Goal: Understand process/instructions

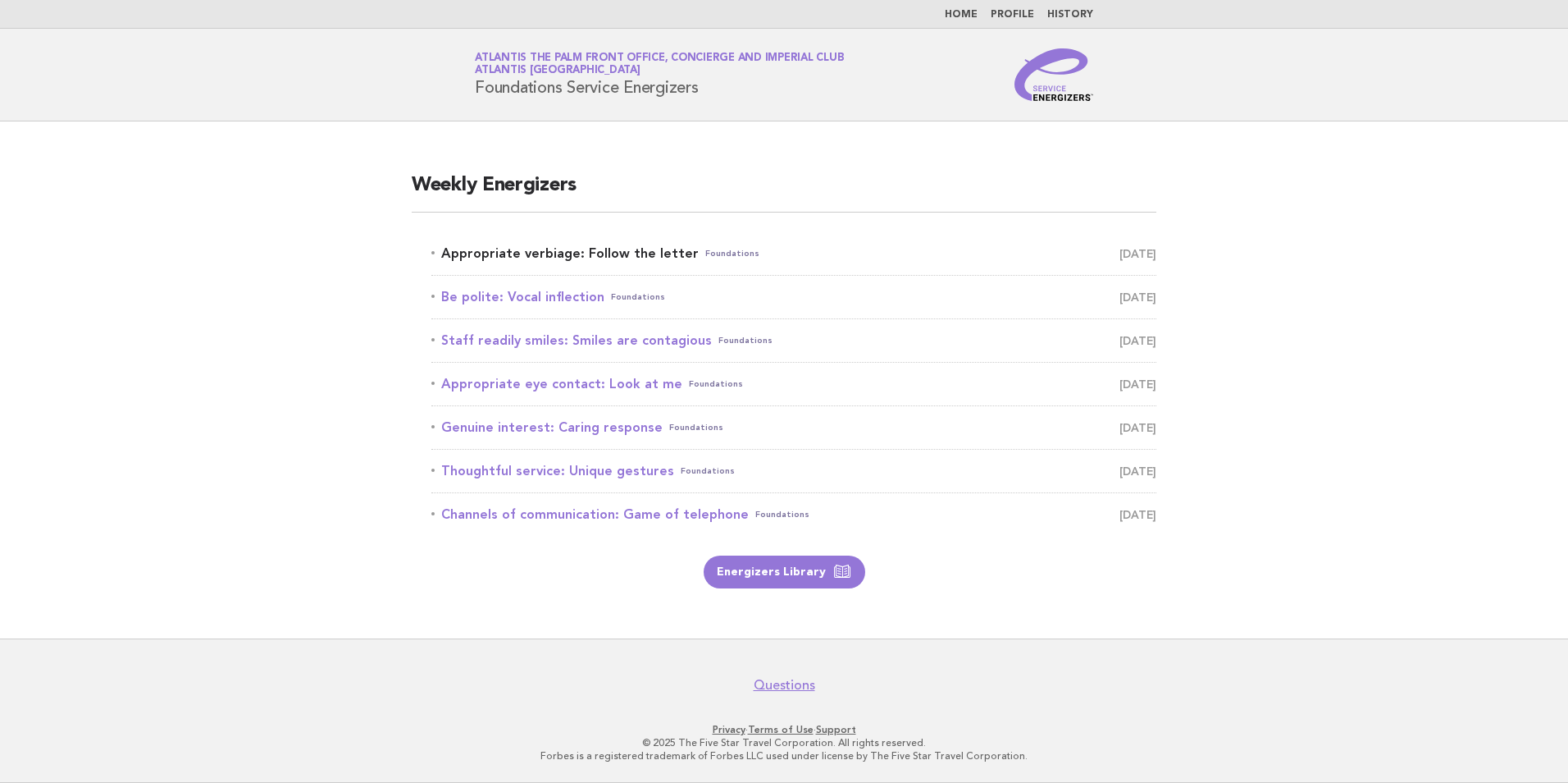
click at [572, 255] on link "Appropriate verbiage: Follow the letter Foundations August 23" at bounding box center [794, 253] width 725 height 23
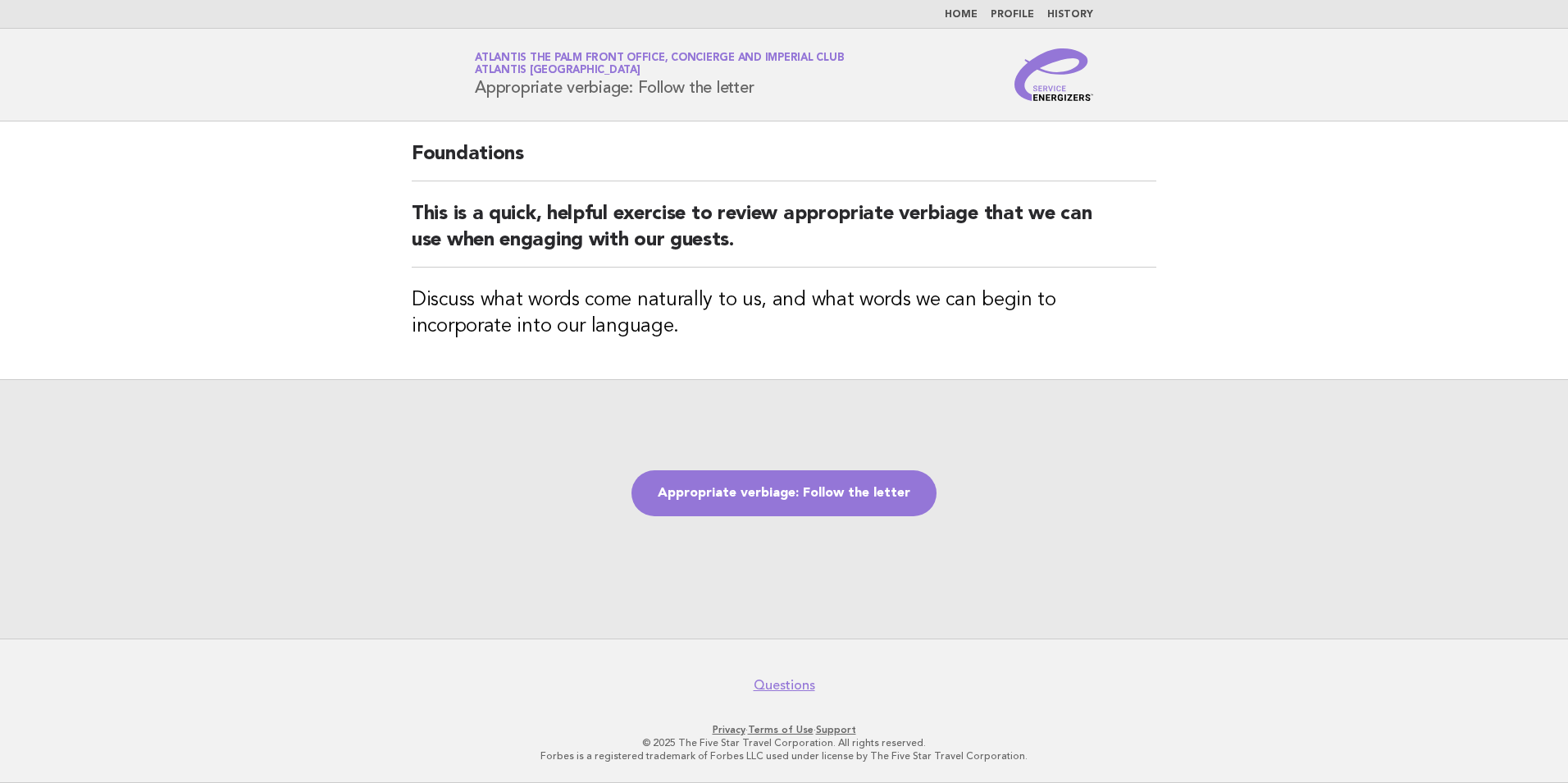
drag, startPoint x: 467, startPoint y: 92, endPoint x: 759, endPoint y: 99, distance: 292.1
click at [759, 99] on div "Service Energizers Atlantis The Palm Front Office, Concierge and Imperial Club …" at bounding box center [784, 74] width 664 height 53
copy h1 "Appropriate verbiage: Follow the letter"
drag, startPoint x: 575, startPoint y: 353, endPoint x: 551, endPoint y: 325, distance: 36.9
click at [575, 353] on div "Foundations This is a quick, helpful exercise to review appropriate verbiage th…" at bounding box center [784, 250] width 784 height 258
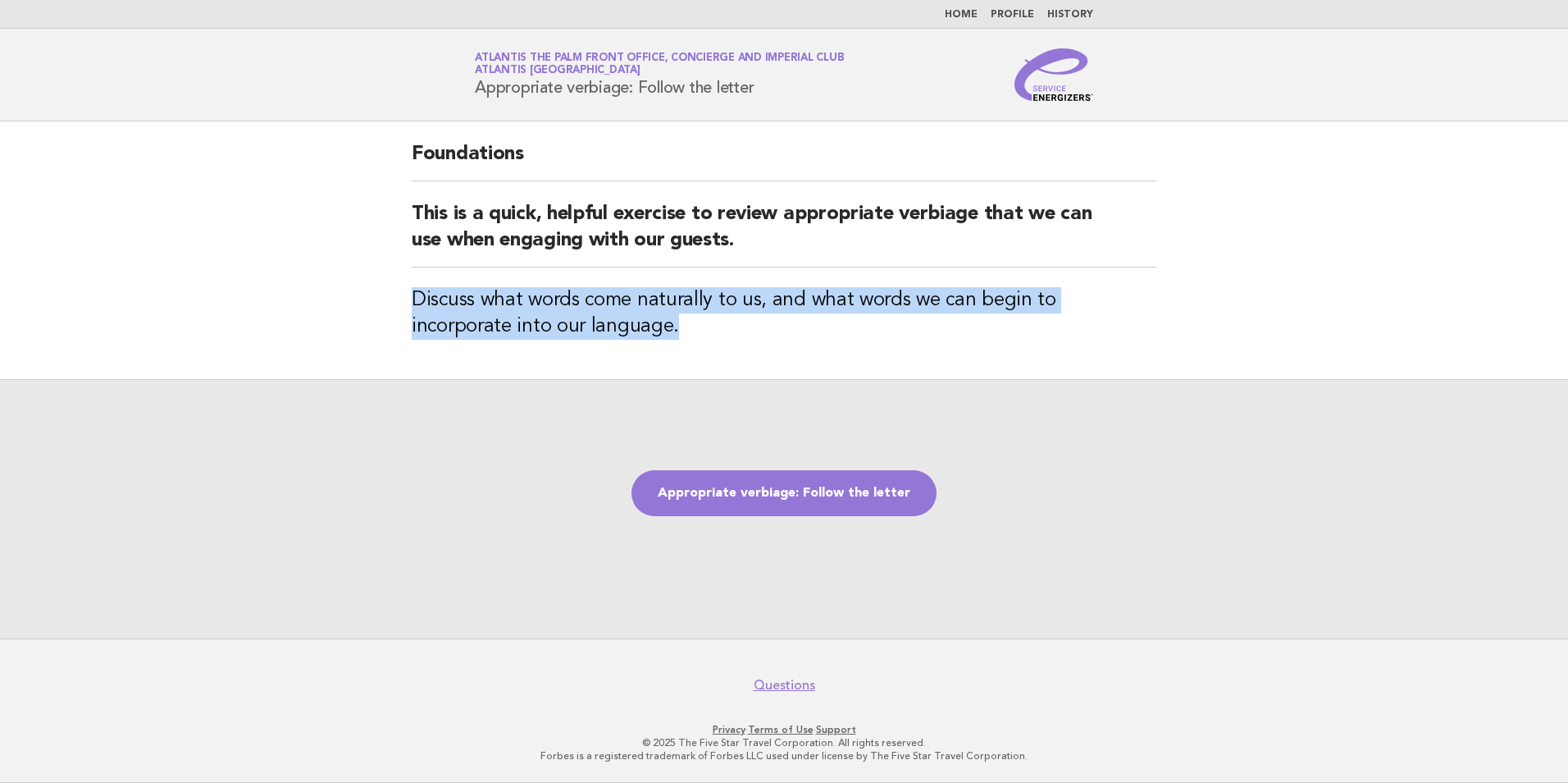
drag, startPoint x: 411, startPoint y: 299, endPoint x: 577, endPoint y: 339, distance: 170.8
click at [577, 339] on div "Foundations This is a quick, helpful exercise to review appropriate verbiage th…" at bounding box center [784, 250] width 784 height 258
copy h3 "Discuss what words come naturally to us, and what words we can begin to incorpo…"
click at [894, 497] on link "Appropriate verbiage: Follow the letter" at bounding box center [784, 493] width 305 height 46
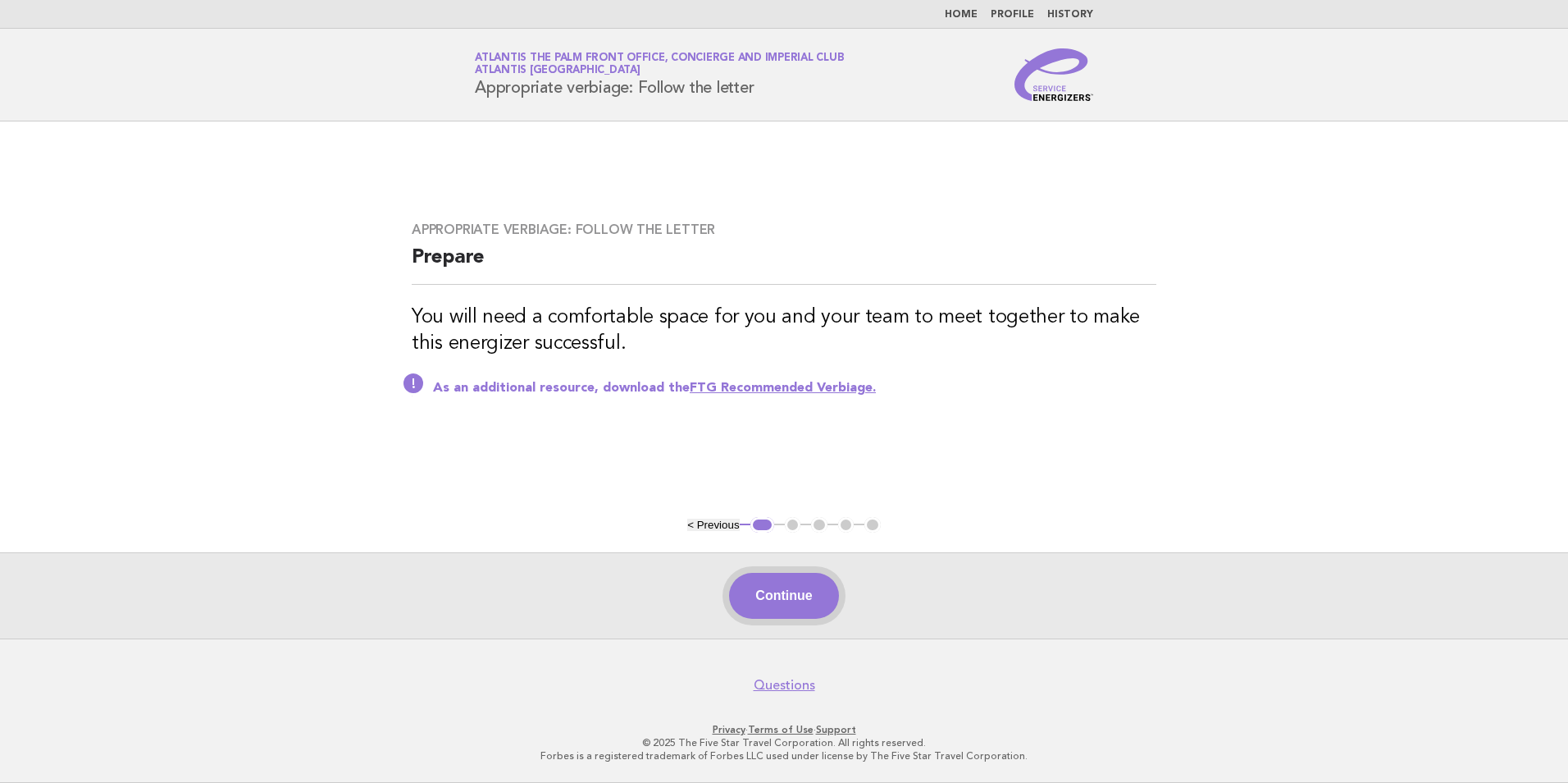
click at [795, 614] on button "Continue" at bounding box center [784, 595] width 109 height 46
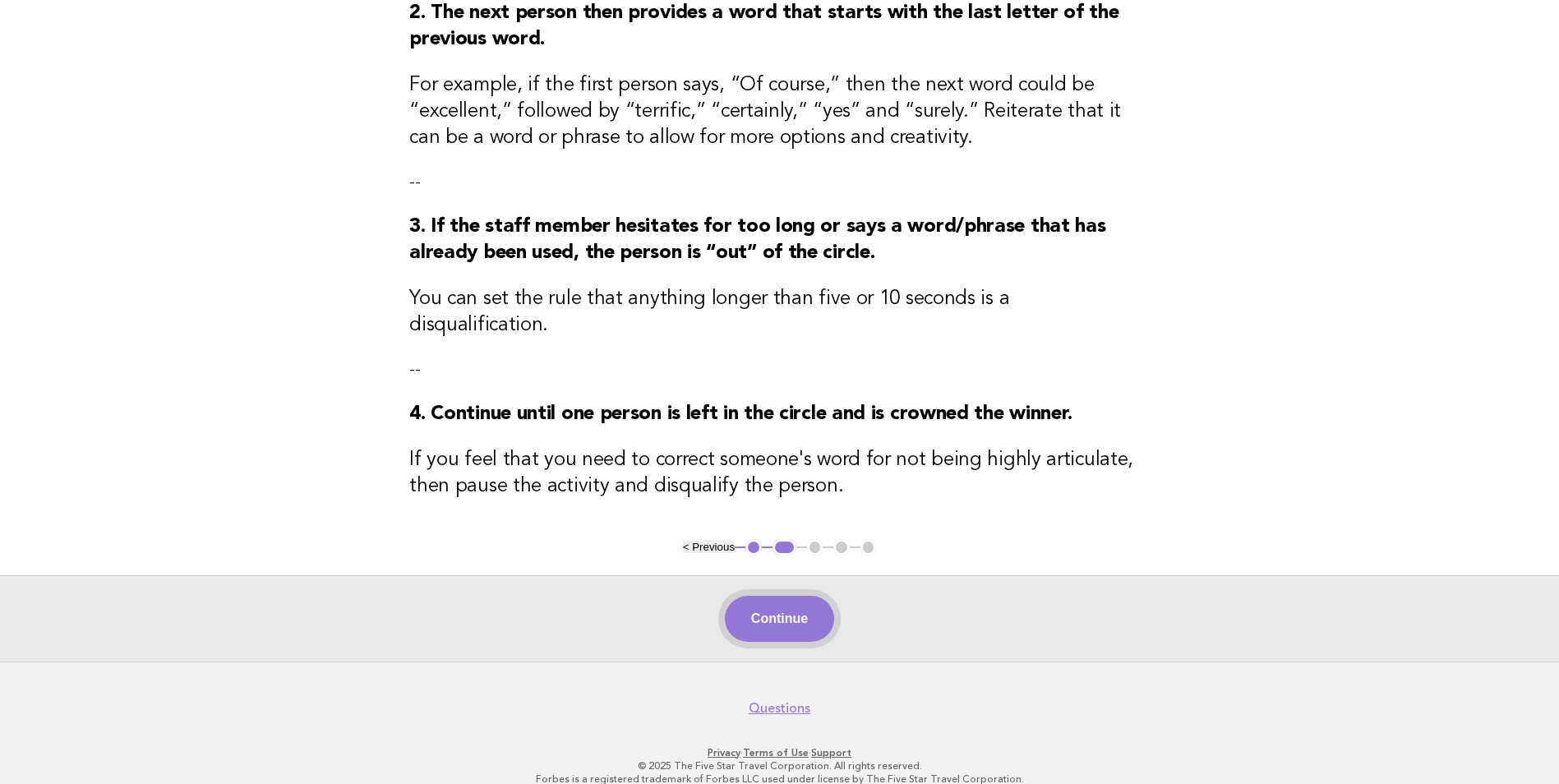
click at [809, 596] on button "Continue" at bounding box center [780, 618] width 109 height 46
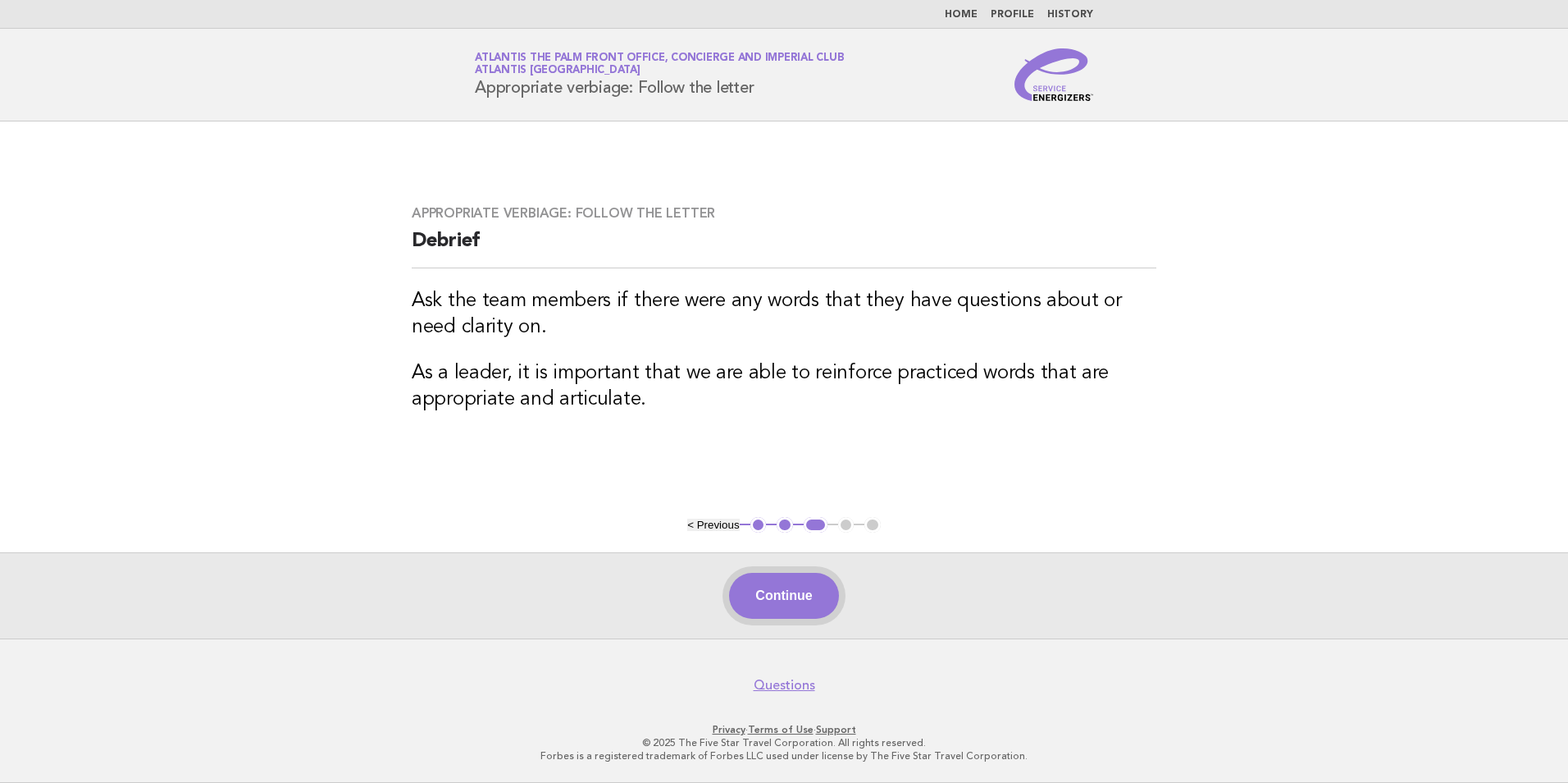
click at [797, 588] on button "Continue" at bounding box center [784, 595] width 109 height 46
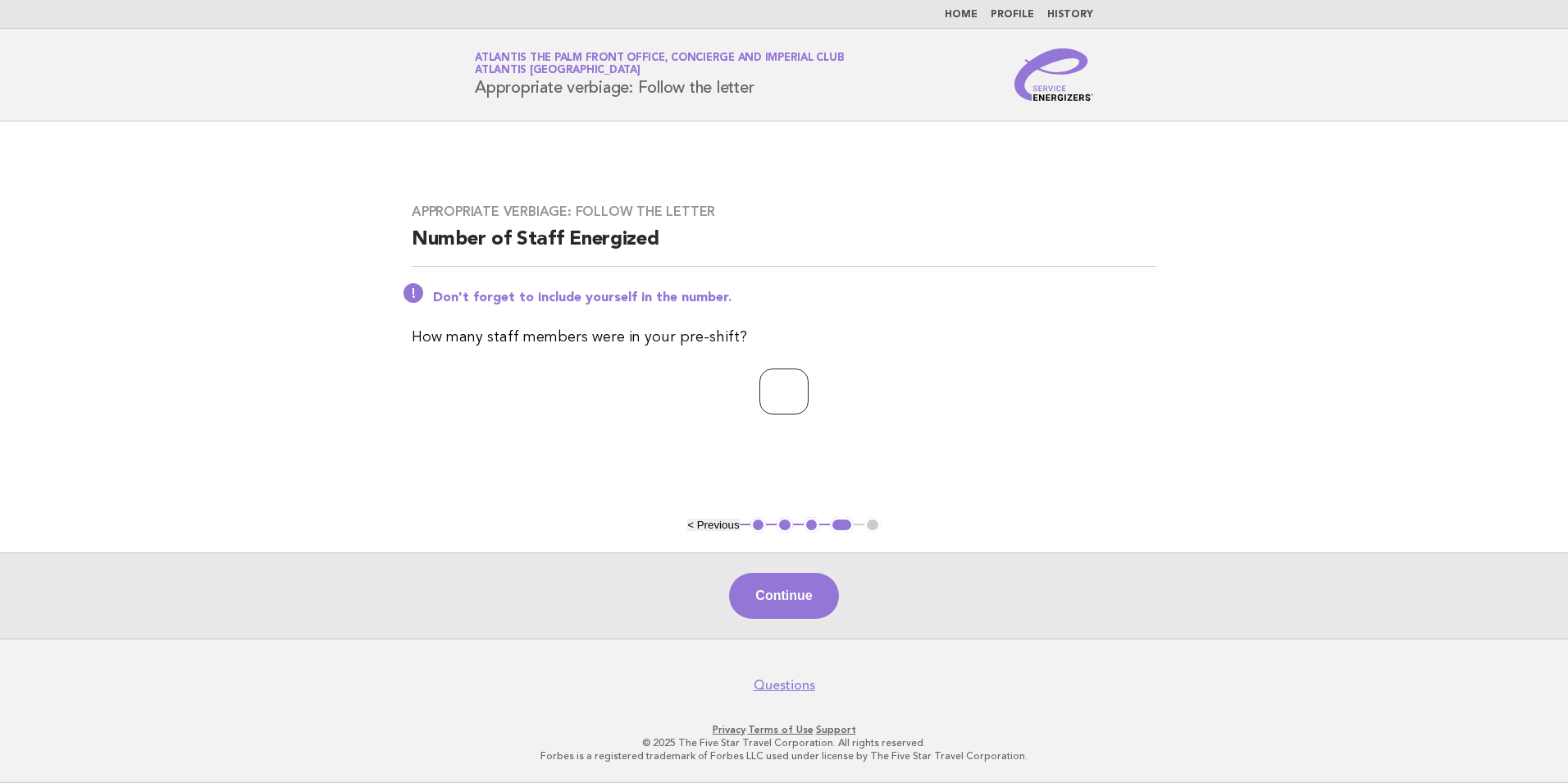
click at [809, 390] on input "*" at bounding box center [784, 391] width 49 height 46
drag, startPoint x: 758, startPoint y: 393, endPoint x: 566, endPoint y: 399, distance: 192.1
click at [566, 399] on p "*" at bounding box center [784, 391] width 744 height 46
type input "**"
click at [803, 602] on button "Continue" at bounding box center [784, 595] width 109 height 46
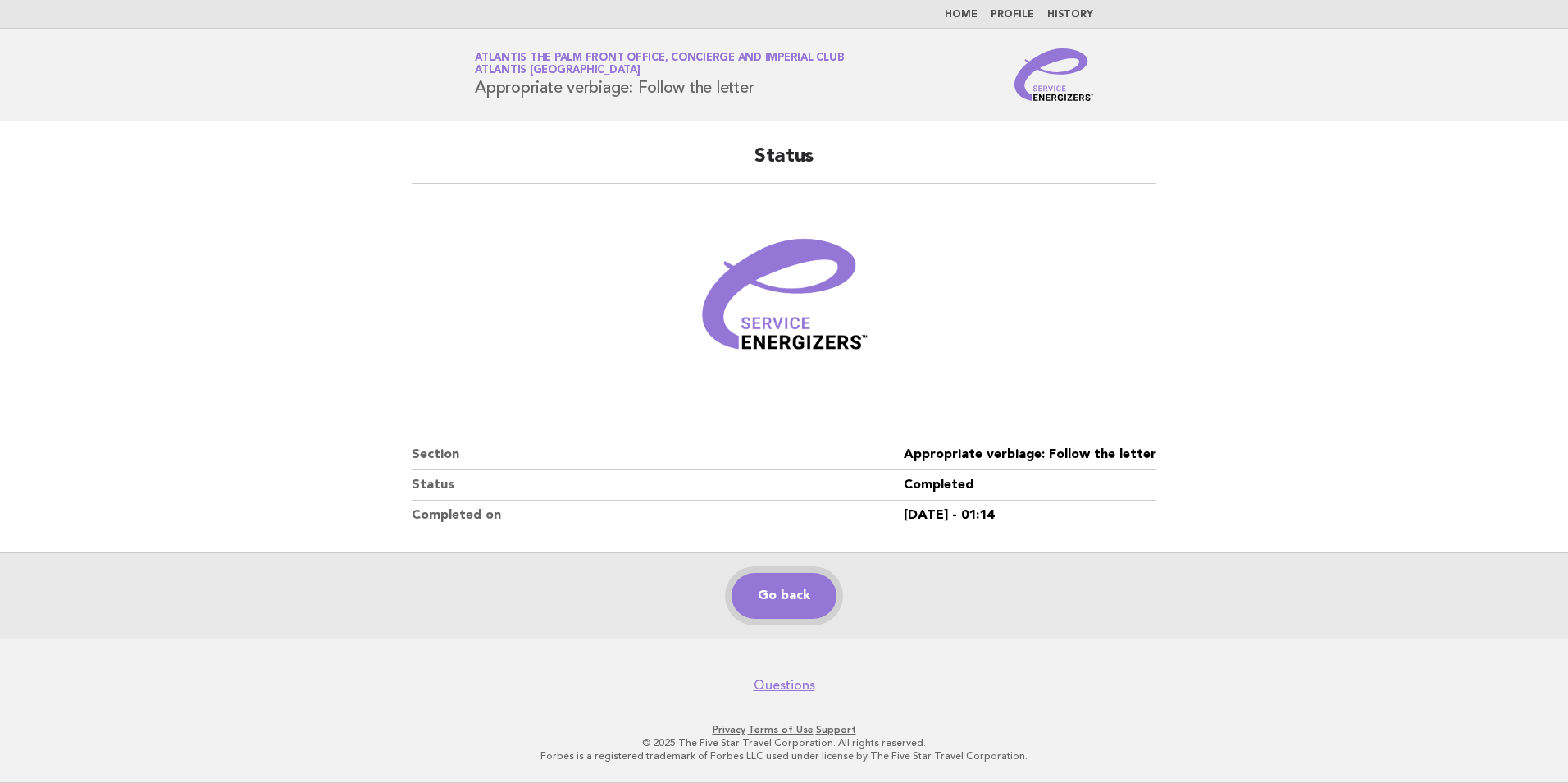
click at [830, 606] on link "Go back" at bounding box center [784, 595] width 105 height 46
